Goal: Information Seeking & Learning: Learn about a topic

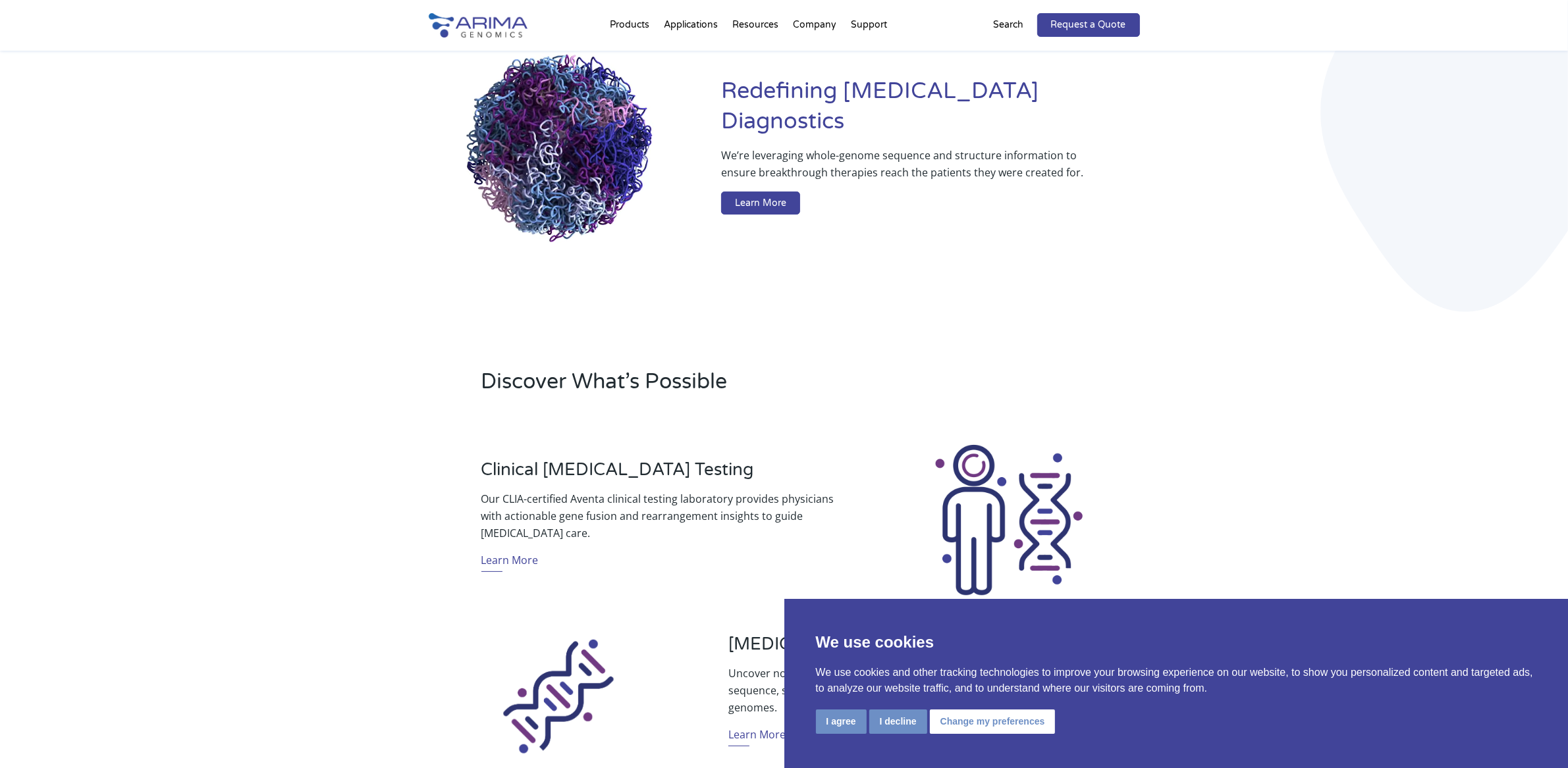
scroll to position [133, 0]
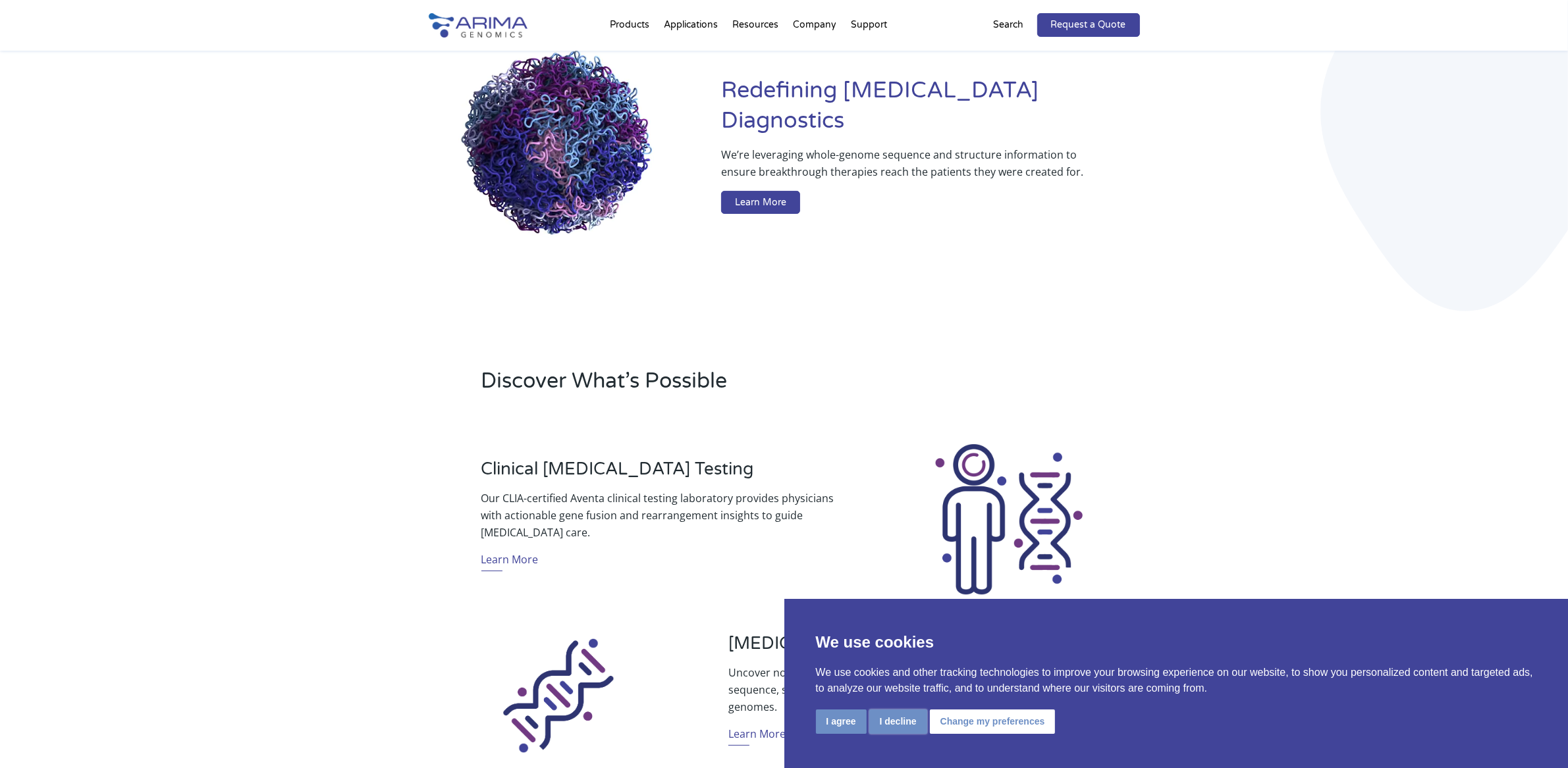
click at [883, 717] on button "I decline" at bounding box center [898, 722] width 58 height 24
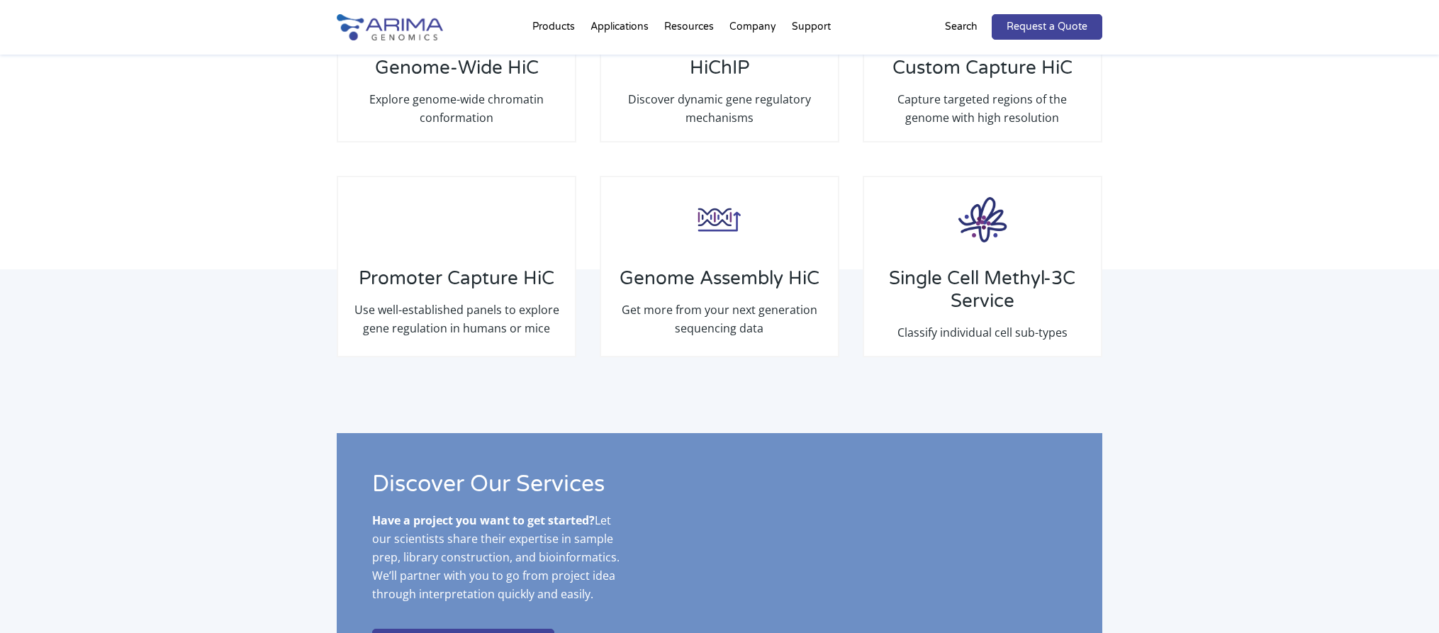
scroll to position [2273, 0]
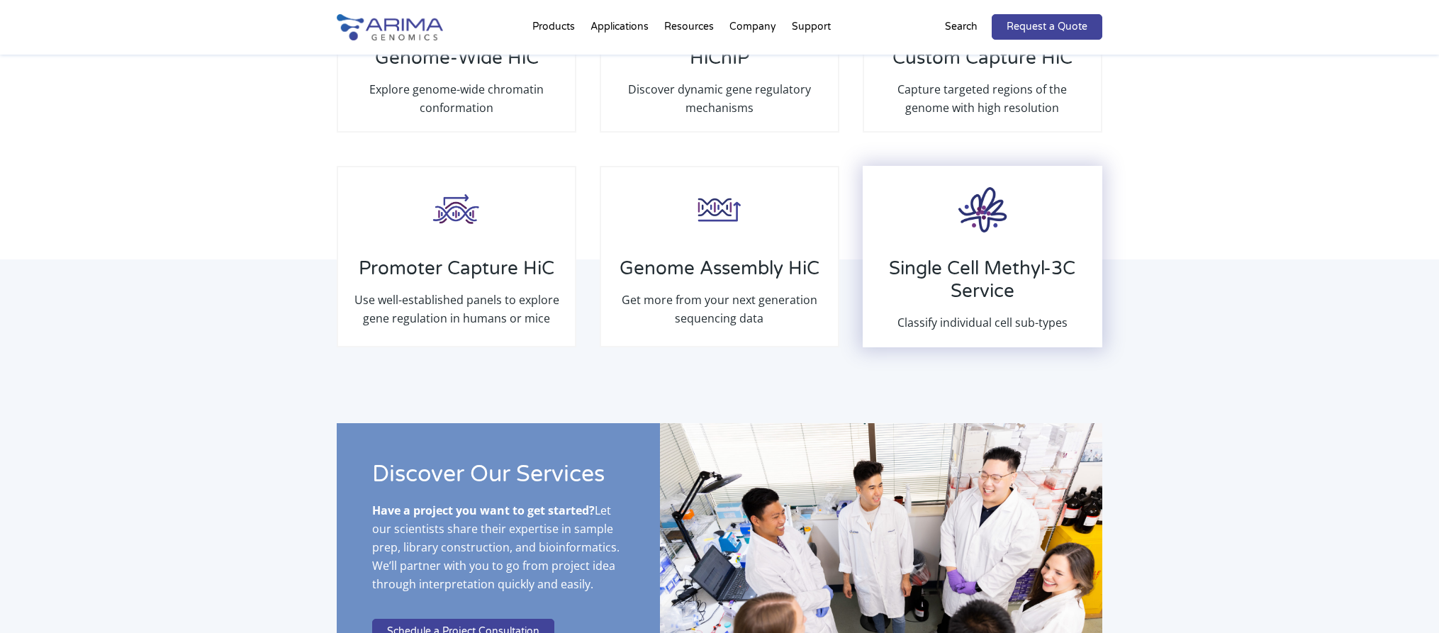
click at [987, 260] on h3 "Single Cell Methyl-3C Service" at bounding box center [982, 285] width 208 height 56
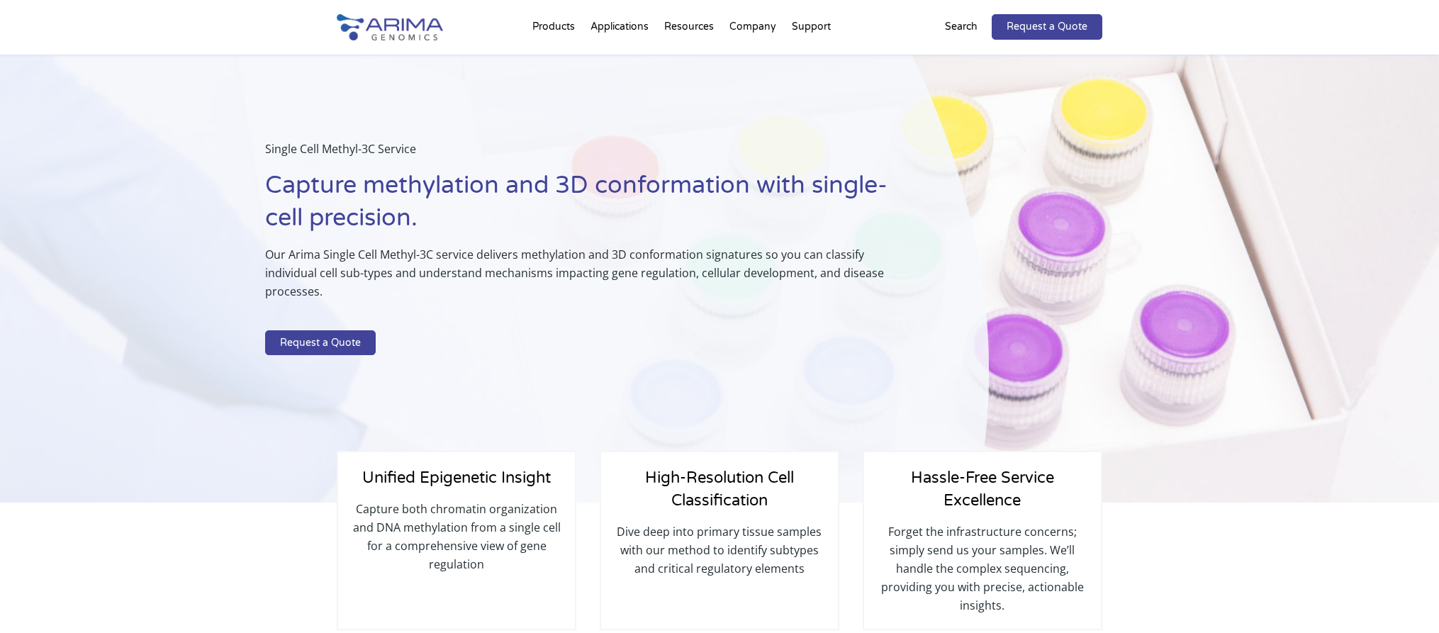
drag, startPoint x: 432, startPoint y: 339, endPoint x: 418, endPoint y: 329, distance: 17.9
click at [432, 339] on div "Single Cell Methyl-3C Service Capture methylation and 3D conformation with sing…" at bounding box center [591, 251] width 653 height 222
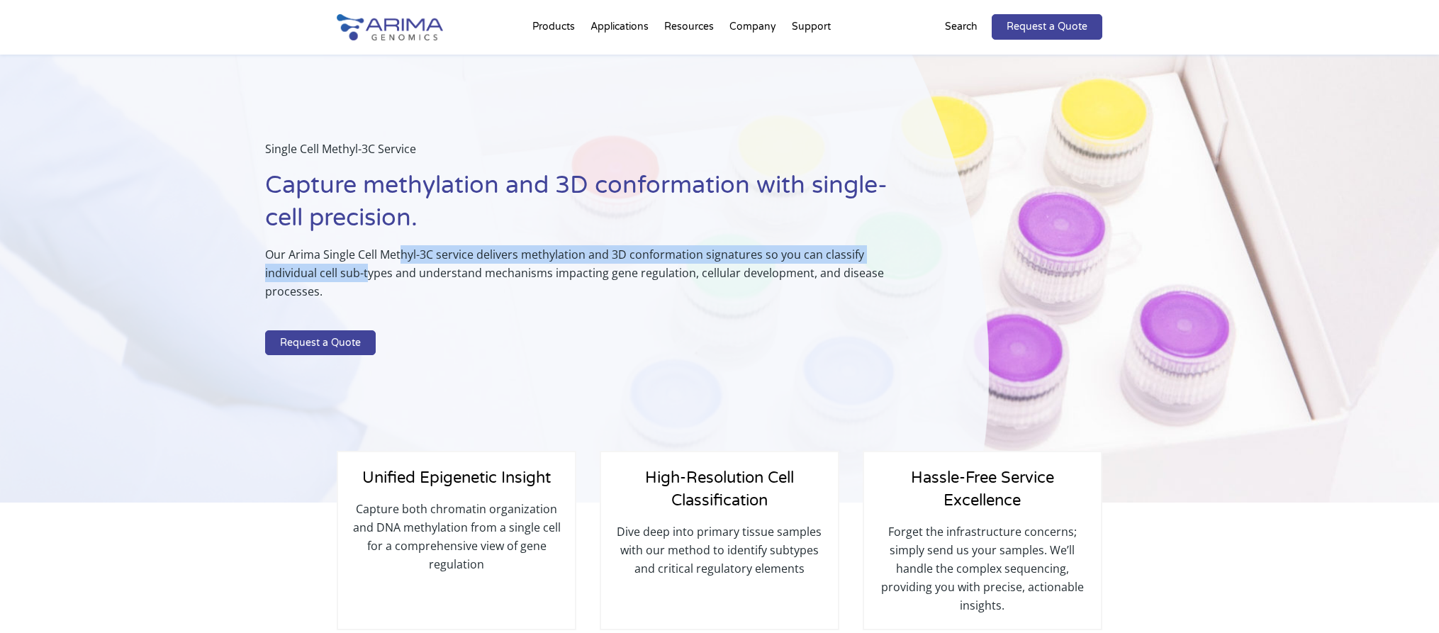
drag, startPoint x: 311, startPoint y: 264, endPoint x: 400, endPoint y: 252, distance: 89.5
click at [400, 252] on p "Our Arima Single Cell Methyl-3C service delivers methylation and 3D conformatio…" at bounding box center [591, 278] width 653 height 67
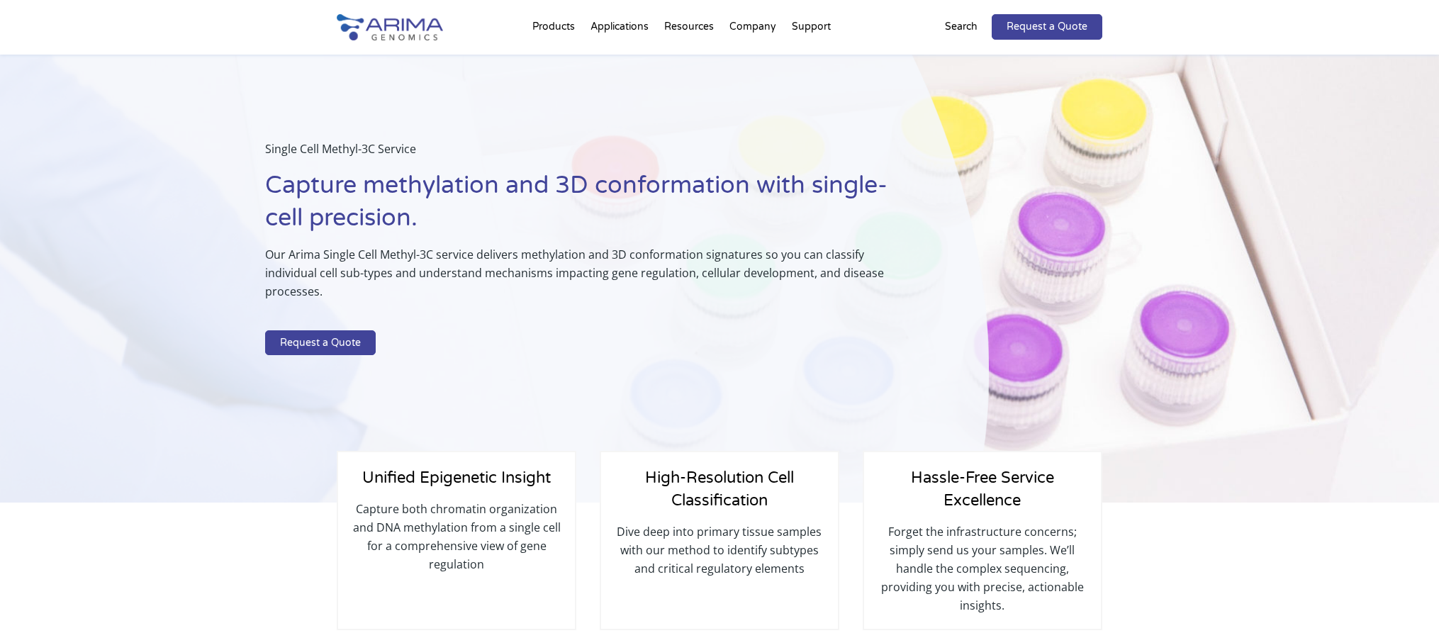
click at [296, 281] on p "Our Arima Single Cell Methyl-3C service delivers methylation and 3D conformatio…" at bounding box center [591, 278] width 653 height 67
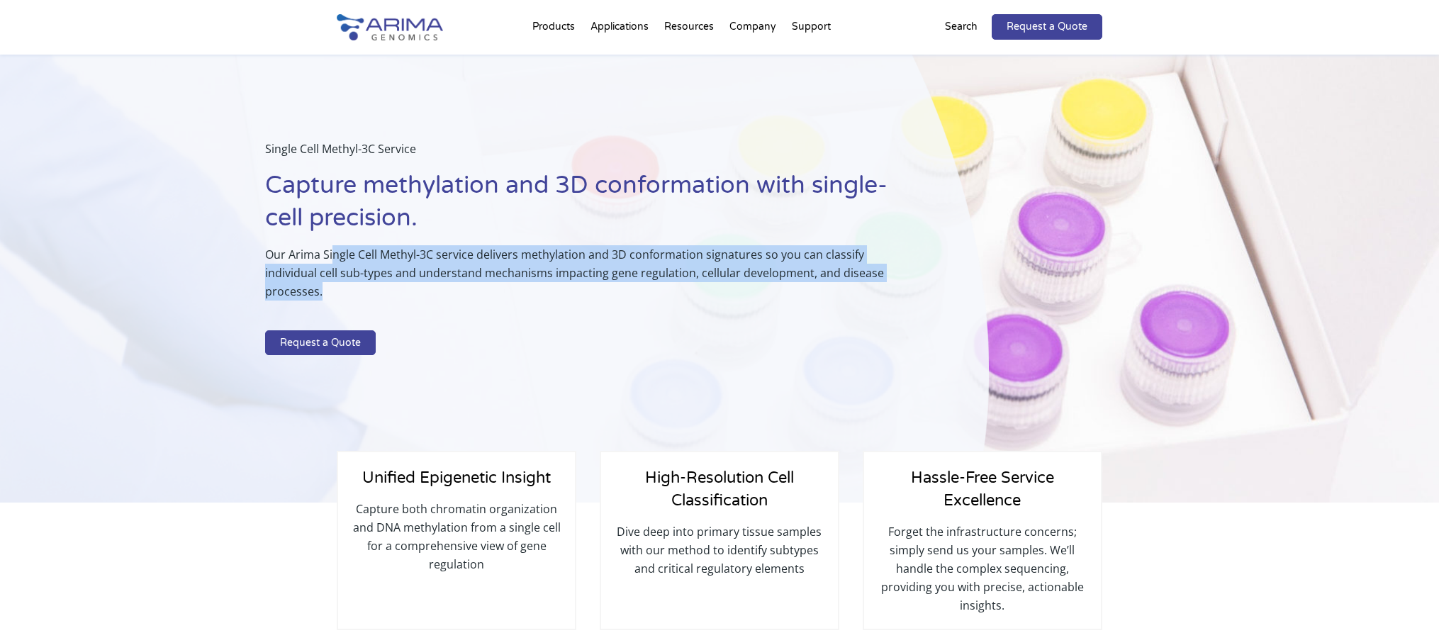
drag, startPoint x: 333, startPoint y: 261, endPoint x: 890, endPoint y: 270, distance: 556.6
click at [890, 270] on p "Our Arima Single Cell Methyl-3C service delivers methylation and 3D conformatio…" at bounding box center [591, 278] width 653 height 67
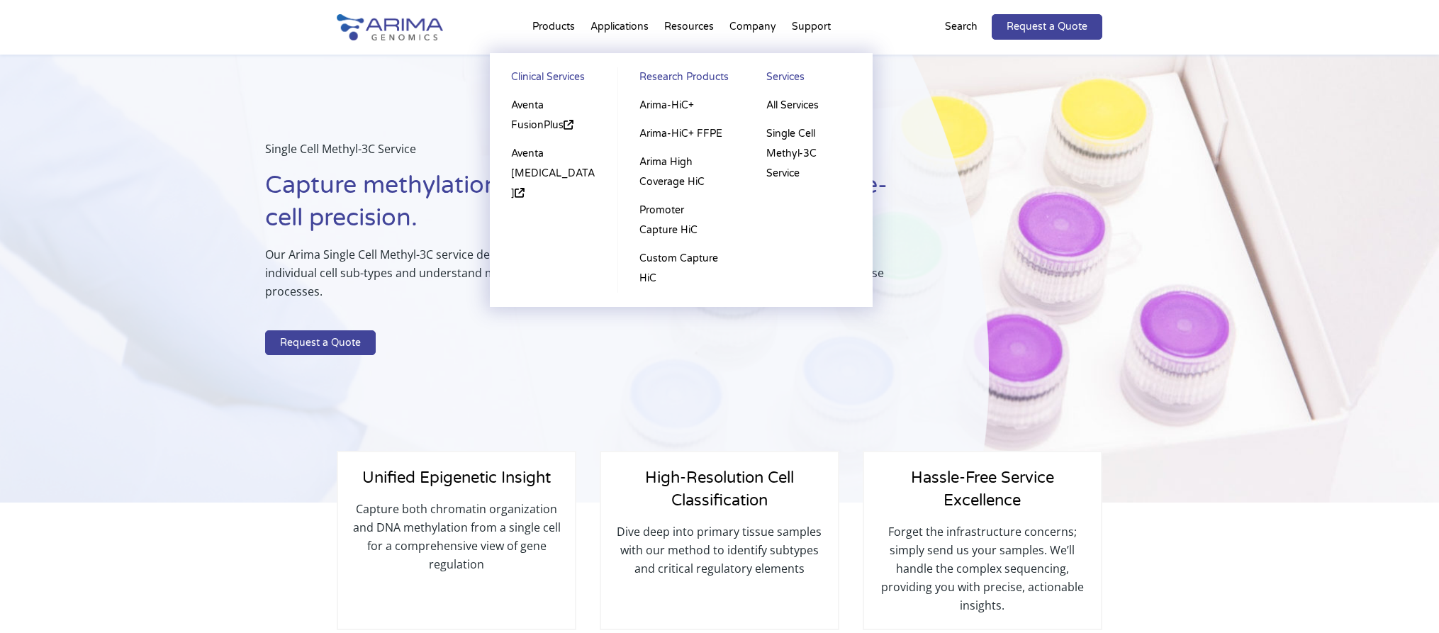
click at [554, 28] on li "Products Clinical Services Aventa FusionPlus Aventa Lymphoma Research Products …" at bounding box center [554, 30] width 58 height 48
click at [525, 109] on link "Aventa FusionPlus" at bounding box center [553, 115] width 99 height 48
